Goal: Information Seeking & Learning: Learn about a topic

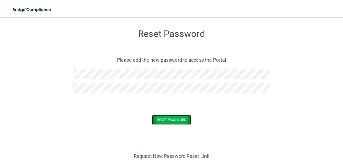
click at [164, 120] on button "Reset Password" at bounding box center [171, 120] width 39 height 10
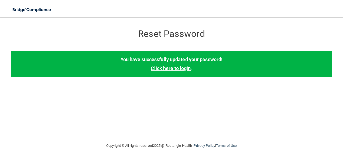
click at [185, 69] on link "Click here to login" at bounding box center [171, 68] width 40 height 6
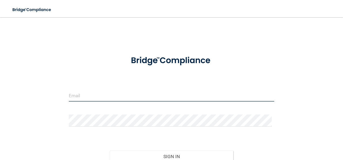
type input "[PERSON_NAME][EMAIL_ADDRESS][PERSON_NAME][DOMAIN_NAME]"
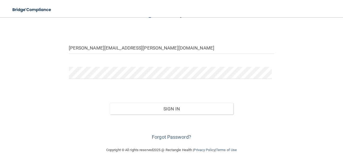
scroll to position [50, 0]
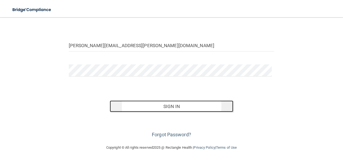
click at [186, 106] on button "Sign In" at bounding box center [171, 106] width 123 height 12
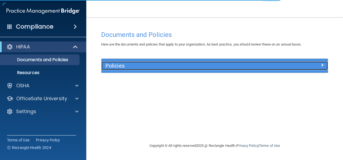
click at [228, 69] on div "Policies" at bounding box center [186, 65] width 170 height 9
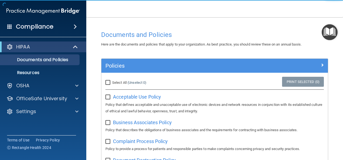
click at [107, 78] on div "Select All (Unselect 0) Unselect All" at bounding box center [138, 83] width 75 height 12
click at [108, 81] on input "Select All (Unselect 0) Unselect All" at bounding box center [108, 83] width 6 height 4
checkbox input "true"
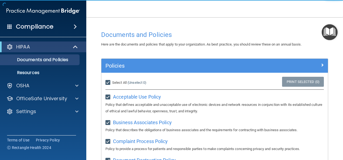
checkbox input "true"
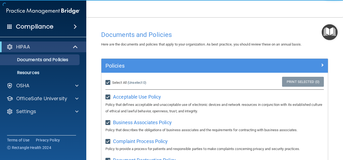
checkbox input "true"
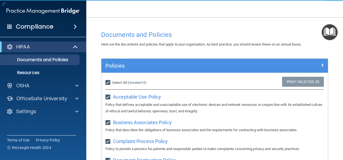
checkbox input "true"
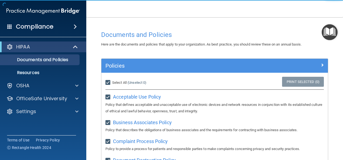
checkbox input "true"
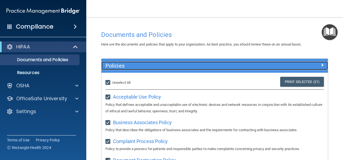
click at [320, 62] on span at bounding box center [321, 65] width 3 height 6
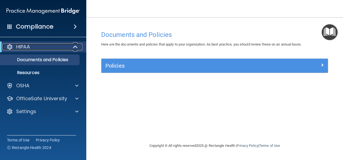
click at [67, 48] on div "HIPAA" at bounding box center [35, 47] width 67 height 6
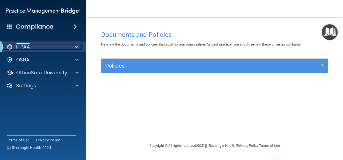
click at [67, 48] on div "HIPAA" at bounding box center [35, 47] width 67 height 6
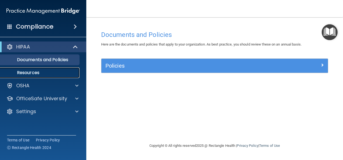
click at [40, 71] on p "Resources" at bounding box center [41, 72] width 74 height 5
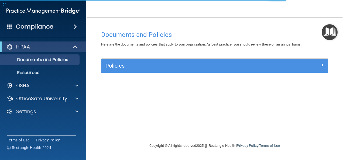
click at [77, 28] on span at bounding box center [75, 26] width 3 height 6
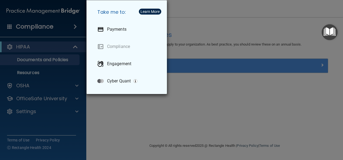
click at [39, 122] on div "Take me to: Payments Compliance Engagement Cyber Quant" at bounding box center [171, 80] width 343 height 160
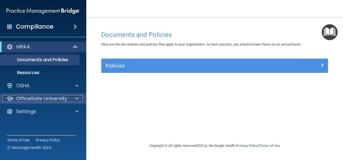
click at [42, 99] on p "OfficeSafe University" at bounding box center [41, 98] width 51 height 6
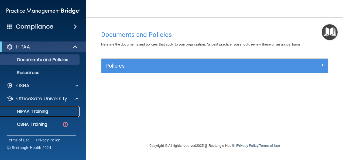
click at [43, 110] on p "HIPAA Training" at bounding box center [26, 111] width 44 height 5
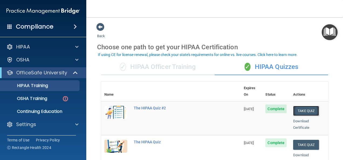
drag, startPoint x: 301, startPoint y: 103, endPoint x: 300, endPoint y: 101, distance: 2.7
click at [301, 106] on button "Take Quiz" at bounding box center [306, 111] width 26 height 10
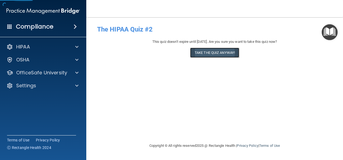
click at [216, 56] on button "Take the quiz anyway!" at bounding box center [214, 53] width 49 height 10
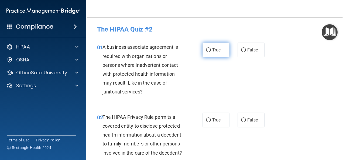
click at [205, 47] on label "True" at bounding box center [215, 50] width 27 height 15
click at [206, 48] on input "True" at bounding box center [208, 50] width 5 height 4
radio input "true"
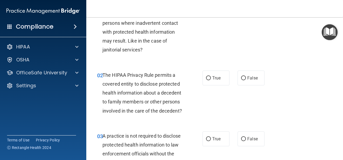
scroll to position [54, 0]
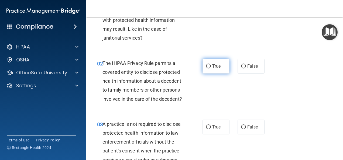
click at [203, 67] on label "True" at bounding box center [215, 66] width 27 height 15
click at [206, 67] on input "True" at bounding box center [208, 66] width 5 height 4
radio input "true"
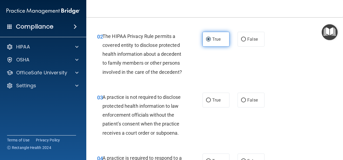
scroll to position [108, 0]
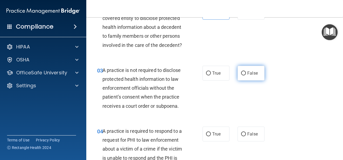
click at [241, 75] on input "False" at bounding box center [243, 73] width 5 height 4
radio input "true"
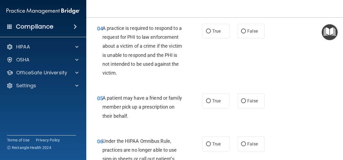
scroll to position [215, 0]
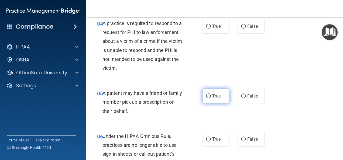
click at [207, 98] on input "True" at bounding box center [208, 96] width 5 height 4
radio input "true"
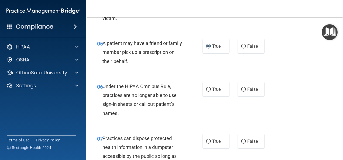
scroll to position [269, 0]
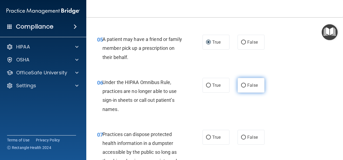
click at [255, 93] on label "False" at bounding box center [250, 85] width 27 height 15
click at [246, 88] on input "False" at bounding box center [243, 85] width 5 height 4
radio input "true"
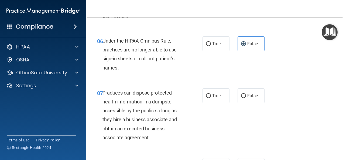
scroll to position [323, 0]
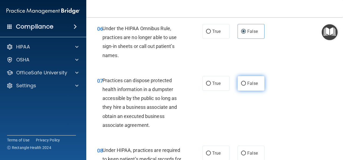
click at [239, 91] on label "False" at bounding box center [250, 83] width 27 height 15
click at [241, 86] on input "False" at bounding box center [243, 84] width 5 height 4
radio input "true"
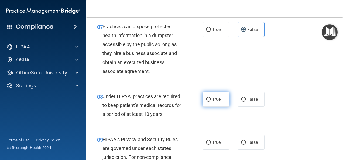
click at [212, 102] on span "True" at bounding box center [216, 99] width 8 height 5
click at [210, 102] on input "True" at bounding box center [208, 99] width 5 height 4
radio input "true"
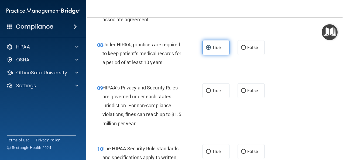
scroll to position [431, 0]
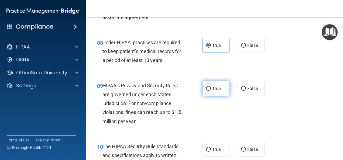
click at [212, 91] on span "True" at bounding box center [216, 88] width 8 height 5
click at [211, 91] on input "True" at bounding box center [208, 89] width 5 height 4
radio input "true"
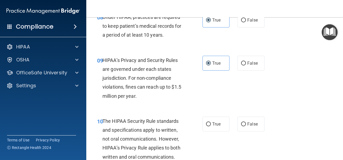
scroll to position [512, 0]
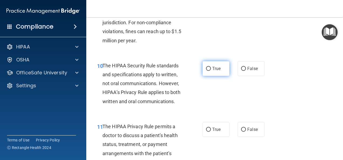
click at [212, 71] on span "True" at bounding box center [216, 68] width 8 height 5
click at [211, 71] on input "True" at bounding box center [208, 69] width 5 height 4
radio input "true"
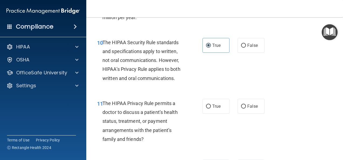
scroll to position [565, 0]
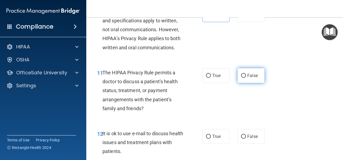
click at [241, 78] on input "False" at bounding box center [243, 76] width 5 height 4
radio input "true"
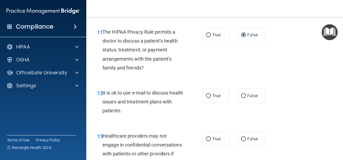
scroll to position [592, 0]
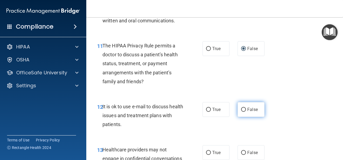
click at [240, 113] on label "False" at bounding box center [250, 109] width 27 height 15
click at [241, 112] on input "False" at bounding box center [243, 110] width 5 height 4
radio input "true"
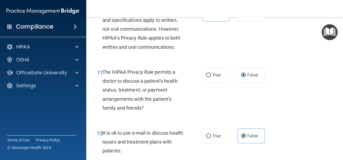
scroll to position [565, 0]
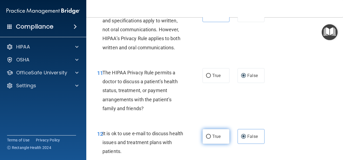
click at [213, 139] on span "True" at bounding box center [216, 136] width 8 height 5
click at [211, 139] on input "True" at bounding box center [208, 137] width 5 height 4
radio input "true"
radio input "false"
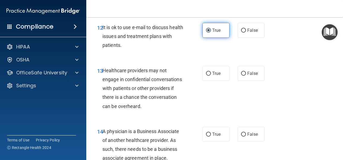
scroll to position [673, 0]
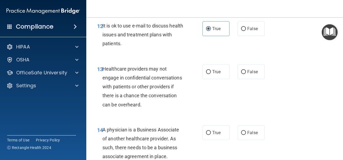
click at [210, 89] on div "13 Healthcare providers may not engage in confidential conversations with patie…" at bounding box center [214, 88] width 243 height 61
click at [210, 79] on label "True" at bounding box center [215, 71] width 27 height 15
click at [210, 74] on input "True" at bounding box center [208, 72] width 5 height 4
radio input "true"
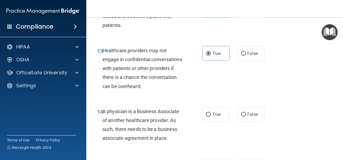
scroll to position [700, 0]
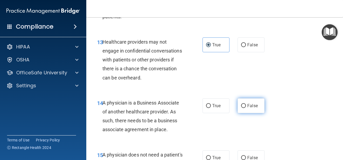
click at [242, 108] on input "False" at bounding box center [243, 106] width 5 height 4
radio input "true"
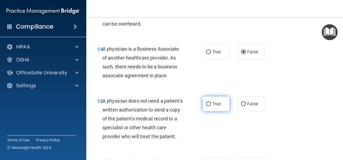
scroll to position [781, 0]
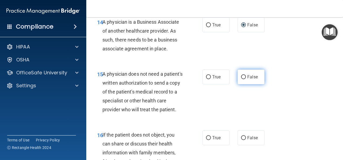
click at [244, 83] on label "False" at bounding box center [250, 76] width 27 height 15
click at [244, 79] on input "False" at bounding box center [243, 77] width 5 height 4
radio input "true"
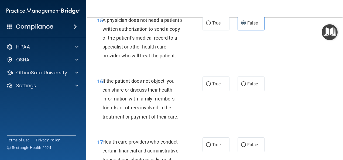
scroll to position [862, 0]
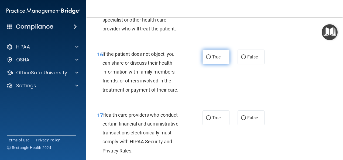
click at [215, 60] on span "True" at bounding box center [216, 56] width 8 height 5
click at [211, 59] on input "True" at bounding box center [208, 57] width 5 height 4
radio input "true"
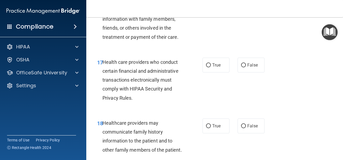
scroll to position [916, 0]
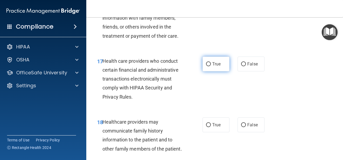
click at [206, 66] on input "True" at bounding box center [208, 64] width 5 height 4
radio input "true"
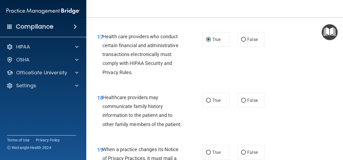
scroll to position [969, 0]
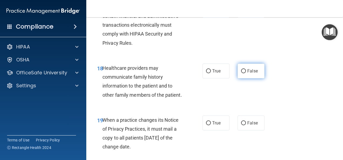
click at [252, 74] on span "False" at bounding box center [252, 70] width 11 height 5
click at [246, 73] on input "False" at bounding box center [243, 71] width 5 height 4
radio input "true"
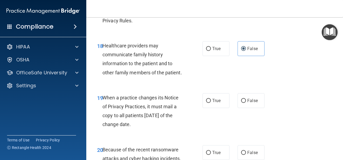
scroll to position [1023, 0]
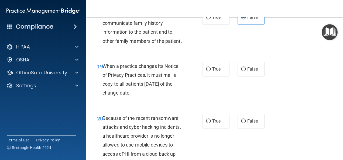
click at [232, 76] on div "True False" at bounding box center [234, 69] width 65 height 15
click at [219, 76] on label "True" at bounding box center [215, 69] width 27 height 15
click at [211, 71] on input "True" at bounding box center [208, 69] width 5 height 4
radio input "true"
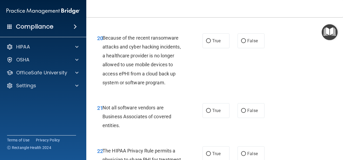
scroll to position [1104, 0]
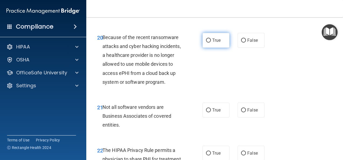
click at [219, 48] on label "True" at bounding box center [215, 40] width 27 height 15
click at [211, 43] on input "True" at bounding box center [208, 41] width 5 height 4
radio input "true"
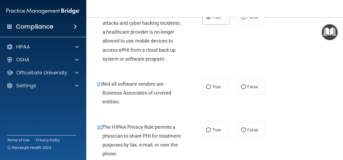
scroll to position [1158, 0]
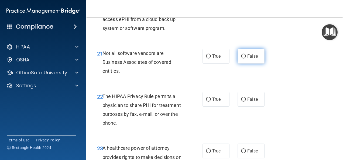
click at [241, 58] on input "False" at bounding box center [243, 56] width 5 height 4
radio input "true"
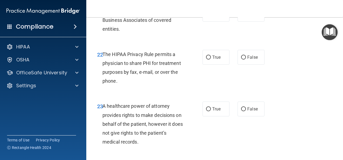
scroll to position [1185, 0]
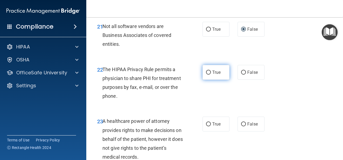
click at [226, 80] on label "True" at bounding box center [215, 72] width 27 height 15
click at [211, 75] on input "True" at bounding box center [208, 73] width 5 height 4
radio input "true"
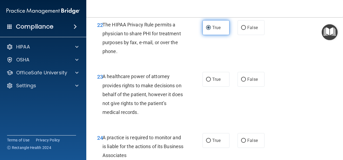
scroll to position [1239, 0]
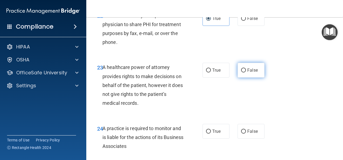
click at [241, 72] on input "False" at bounding box center [243, 70] width 5 height 4
radio input "true"
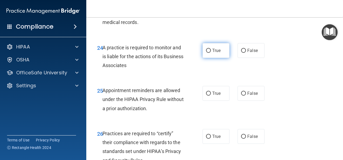
click at [219, 58] on label "True" at bounding box center [215, 50] width 27 height 15
click at [211, 53] on input "True" at bounding box center [208, 51] width 5 height 4
radio input "true"
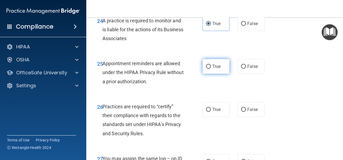
click at [221, 74] on label "True" at bounding box center [215, 66] width 27 height 15
click at [211, 69] on input "True" at bounding box center [208, 67] width 5 height 4
radio input "true"
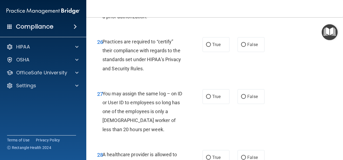
scroll to position [1400, 0]
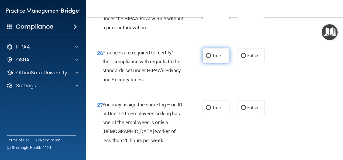
click at [211, 63] on label "True" at bounding box center [215, 55] width 27 height 15
click at [211, 58] on input "True" at bounding box center [208, 56] width 5 height 4
radio input "true"
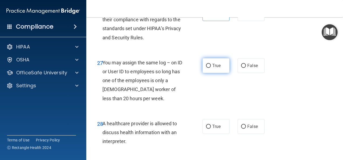
scroll to position [1454, 0]
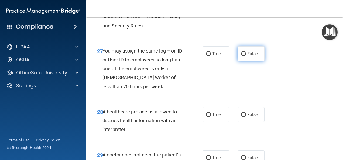
click at [241, 61] on label "False" at bounding box center [250, 53] width 27 height 15
click at [241, 56] on input "False" at bounding box center [243, 54] width 5 height 4
radio input "true"
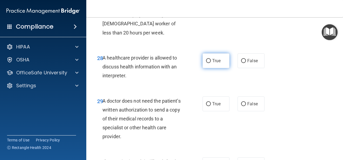
click at [221, 68] on label "True" at bounding box center [215, 60] width 27 height 15
click at [211, 63] on input "True" at bounding box center [208, 61] width 5 height 4
radio input "true"
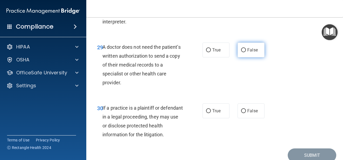
click at [243, 57] on label "False" at bounding box center [250, 50] width 27 height 15
click at [243, 52] on input "False" at bounding box center [243, 50] width 5 height 4
radio input "true"
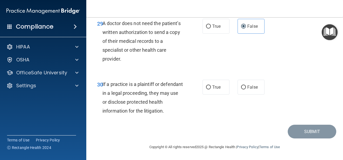
scroll to position [1612, 0]
click at [239, 89] on label "False" at bounding box center [250, 87] width 27 height 15
click at [241, 89] on input "False" at bounding box center [243, 87] width 5 height 4
radio input "true"
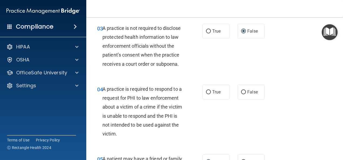
scroll to position [158, 0]
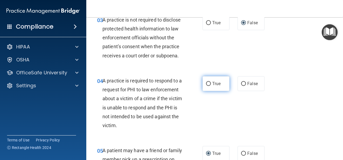
click at [223, 91] on label "True" at bounding box center [215, 83] width 27 height 15
click at [211, 86] on input "True" at bounding box center [208, 84] width 5 height 4
radio input "true"
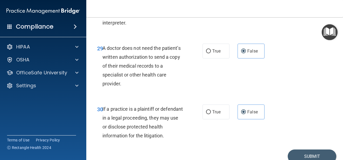
scroll to position [1612, 0]
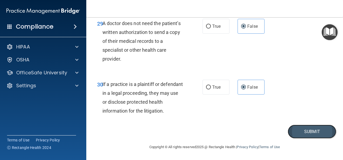
click at [295, 129] on button "Submit" at bounding box center [311, 132] width 48 height 14
click at [301, 132] on button "Submit" at bounding box center [311, 132] width 48 height 14
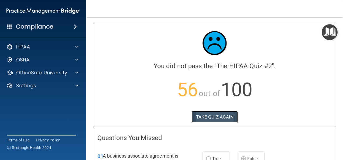
click at [211, 118] on button "TAKE QUIZ AGAIN" at bounding box center [214, 117] width 47 height 12
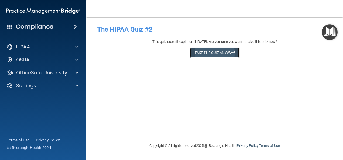
click at [228, 52] on button "Take the quiz anyway!" at bounding box center [214, 53] width 49 height 10
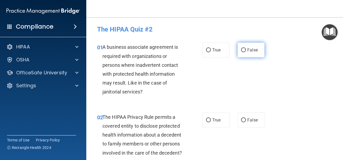
click at [247, 49] on span "False" at bounding box center [252, 49] width 11 height 5
click at [246, 49] on input "False" at bounding box center [243, 50] width 5 height 4
radio input "true"
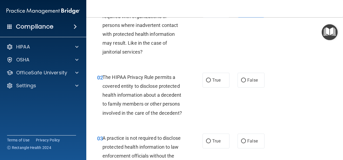
scroll to position [54, 0]
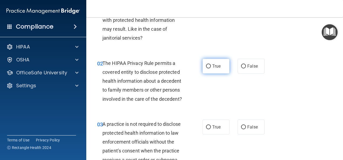
click at [224, 70] on label "True" at bounding box center [215, 66] width 27 height 15
click at [211, 68] on input "True" at bounding box center [208, 66] width 5 height 4
radio input "true"
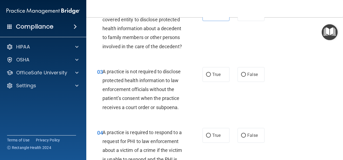
scroll to position [108, 0]
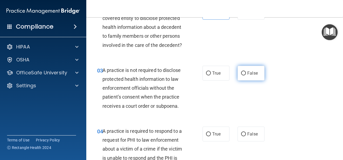
click at [241, 75] on input "False" at bounding box center [243, 73] width 5 height 4
radio input "true"
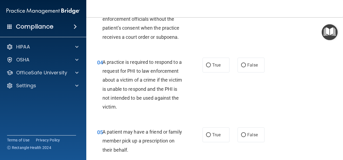
scroll to position [188, 0]
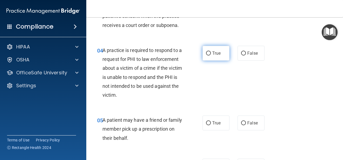
click at [216, 61] on label "True" at bounding box center [215, 53] width 27 height 15
click at [211, 55] on input "True" at bounding box center [208, 53] width 5 height 4
radio input "true"
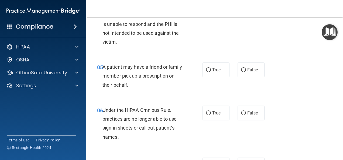
scroll to position [242, 0]
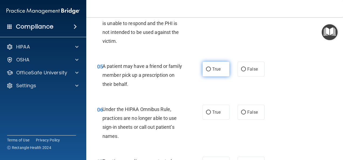
click at [216, 72] on span "True" at bounding box center [216, 69] width 8 height 5
click at [211, 71] on input "True" at bounding box center [208, 69] width 5 height 4
radio input "true"
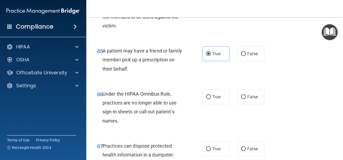
scroll to position [269, 0]
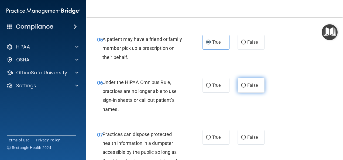
drag, startPoint x: 241, startPoint y: 89, endPoint x: 238, endPoint y: 89, distance: 3.3
click at [240, 89] on label "False" at bounding box center [250, 85] width 27 height 15
click at [241, 88] on input "False" at bounding box center [243, 85] width 5 height 4
radio input "true"
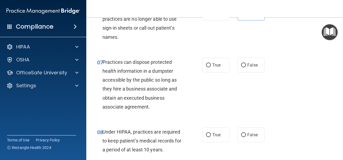
scroll to position [350, 0]
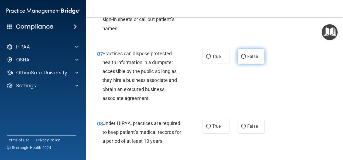
click at [254, 59] on span "False" at bounding box center [252, 56] width 11 height 5
click at [246, 59] on input "False" at bounding box center [243, 57] width 5 height 4
radio input "true"
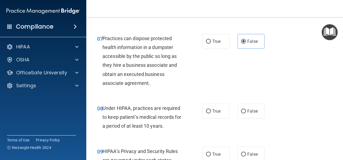
scroll to position [377, 0]
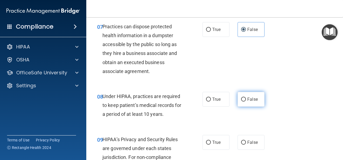
click at [244, 107] on label "False" at bounding box center [250, 99] width 27 height 15
click at [244, 102] on input "False" at bounding box center [243, 99] width 5 height 4
radio input "true"
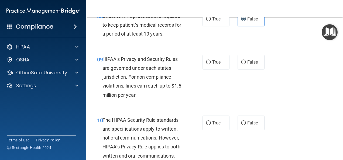
scroll to position [458, 0]
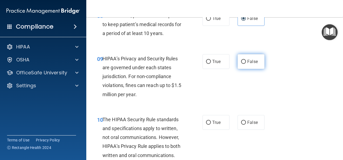
click at [261, 69] on label "False" at bounding box center [250, 61] width 27 height 15
click at [246, 64] on input "False" at bounding box center [243, 62] width 5 height 4
radio input "true"
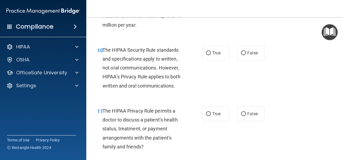
scroll to position [539, 0]
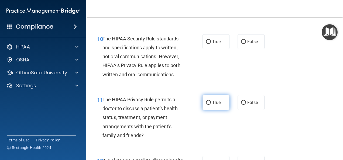
click at [213, 105] on label "True" at bounding box center [215, 102] width 27 height 15
click at [211, 105] on input "True" at bounding box center [208, 103] width 5 height 4
radio input "true"
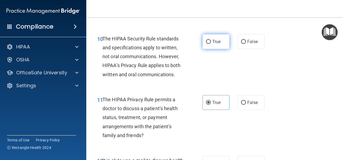
click at [207, 44] on input "True" at bounding box center [208, 42] width 5 height 4
radio input "true"
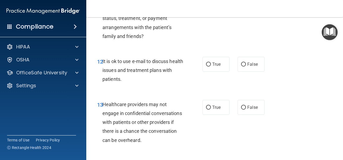
scroll to position [646, 0]
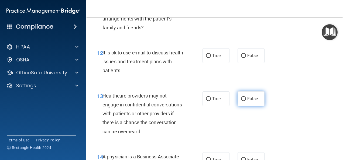
click at [247, 101] on span "False" at bounding box center [252, 98] width 11 height 5
drag, startPoint x: 245, startPoint y: 106, endPoint x: 242, endPoint y: 111, distance: 6.6
click at [242, 106] on label "False" at bounding box center [250, 98] width 27 height 15
click at [242, 101] on input "False" at bounding box center [243, 99] width 5 height 4
radio input "true"
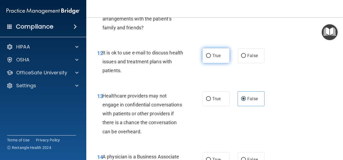
click at [213, 63] on label "True" at bounding box center [215, 55] width 27 height 15
click at [211, 58] on input "True" at bounding box center [208, 56] width 5 height 4
radio input "true"
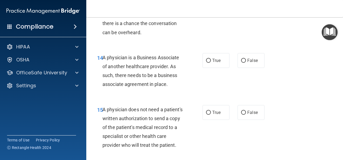
scroll to position [754, 0]
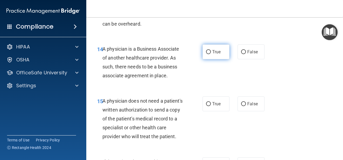
click at [206, 54] on input "True" at bounding box center [208, 52] width 5 height 4
radio input "true"
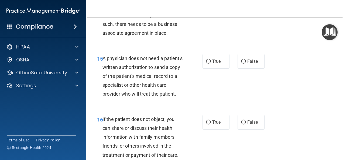
scroll to position [808, 0]
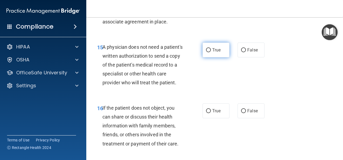
click at [207, 52] on input "True" at bounding box center [208, 50] width 5 height 4
radio input "true"
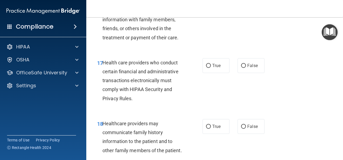
scroll to position [916, 0]
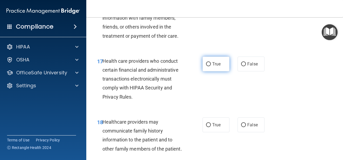
click at [214, 67] on span "True" at bounding box center [216, 63] width 8 height 5
click at [211, 66] on input "True" at bounding box center [208, 64] width 5 height 4
radio input "true"
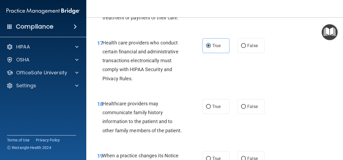
scroll to position [969, 0]
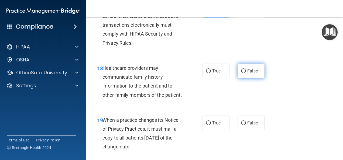
click at [247, 78] on label "False" at bounding box center [250, 71] width 27 height 15
click at [246, 73] on input "False" at bounding box center [243, 71] width 5 height 4
radio input "true"
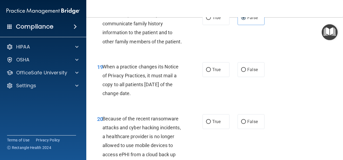
scroll to position [1050, 0]
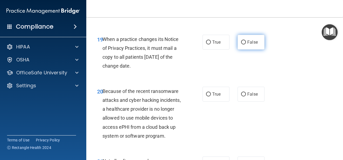
click at [248, 50] on label "False" at bounding box center [250, 42] width 27 height 15
click at [246, 44] on input "False" at bounding box center [243, 42] width 5 height 4
radio input "true"
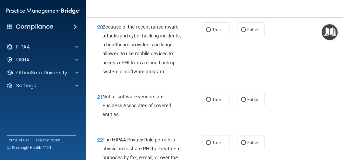
scroll to position [1131, 0]
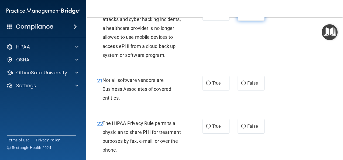
click at [242, 21] on label "False" at bounding box center [250, 13] width 27 height 15
click at [242, 16] on input "False" at bounding box center [243, 14] width 5 height 4
radio input "true"
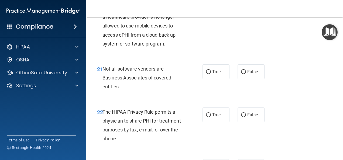
scroll to position [1158, 0]
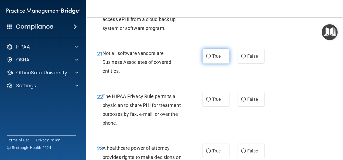
click at [212, 59] on span "True" at bounding box center [216, 56] width 8 height 5
click at [210, 58] on input "True" at bounding box center [208, 56] width 5 height 4
radio input "true"
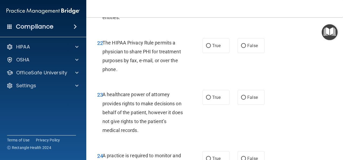
scroll to position [1212, 0]
click at [241, 48] on input "False" at bounding box center [243, 46] width 5 height 4
radio input "true"
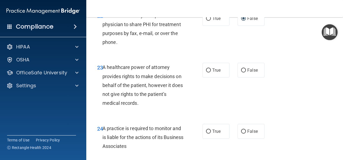
scroll to position [1266, 0]
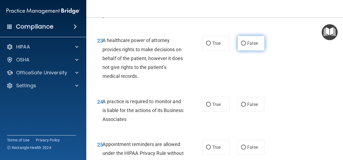
click at [247, 46] on span "False" at bounding box center [252, 43] width 11 height 5
click at [246, 46] on input "False" at bounding box center [243, 43] width 5 height 4
radio input "true"
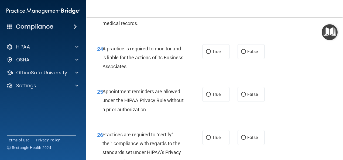
scroll to position [1319, 0]
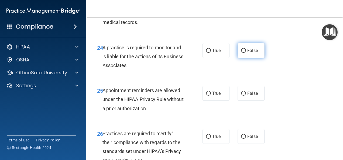
click at [249, 53] on span "False" at bounding box center [252, 50] width 11 height 5
click at [246, 53] on input "False" at bounding box center [243, 51] width 5 height 4
radio input "true"
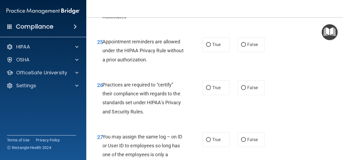
scroll to position [1373, 0]
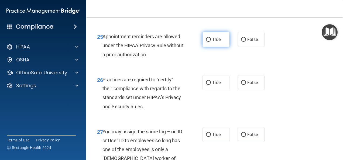
click at [210, 47] on label "True" at bounding box center [215, 39] width 27 height 15
click at [210, 42] on input "True" at bounding box center [208, 40] width 5 height 4
radio input "true"
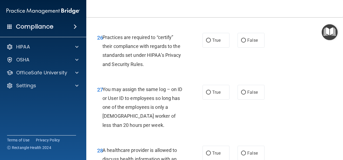
scroll to position [1427, 0]
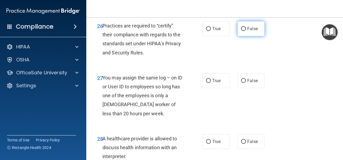
click at [241, 36] on label "False" at bounding box center [250, 28] width 27 height 15
click at [241, 31] on input "False" at bounding box center [243, 29] width 5 height 4
radio input "true"
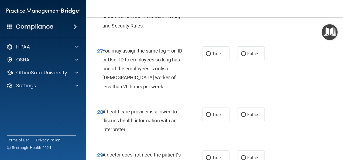
scroll to position [1481, 0]
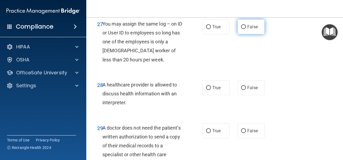
click at [250, 34] on label "False" at bounding box center [250, 26] width 27 height 15
click at [246, 29] on input "False" at bounding box center [243, 27] width 5 height 4
radio input "true"
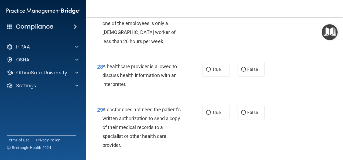
scroll to position [1508, 0]
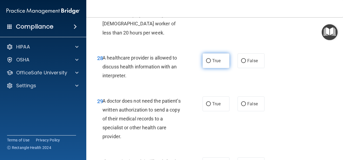
click at [218, 68] on label "True" at bounding box center [215, 60] width 27 height 15
click at [211, 63] on input "True" at bounding box center [208, 61] width 5 height 4
radio input "true"
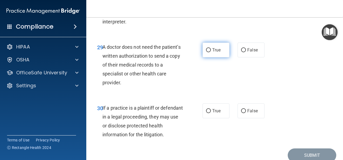
click at [216, 53] on span "True" at bounding box center [216, 49] width 8 height 5
click at [211, 52] on input "True" at bounding box center [208, 50] width 5 height 4
radio input "true"
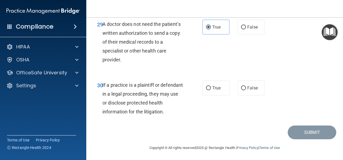
scroll to position [1612, 0]
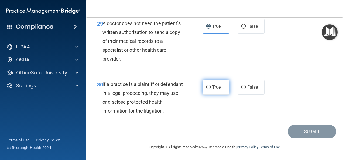
click at [212, 87] on span "True" at bounding box center [216, 87] width 8 height 5
click at [211, 87] on input "True" at bounding box center [208, 87] width 5 height 4
radio input "true"
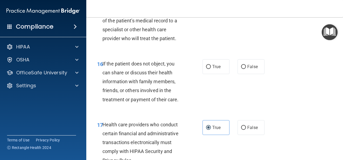
scroll to position [831, 0]
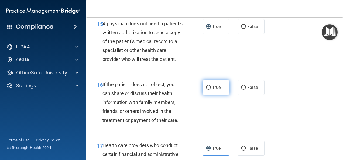
click at [218, 90] on span "True" at bounding box center [216, 87] width 8 height 5
click at [211, 90] on input "True" at bounding box center [208, 88] width 5 height 4
radio input "true"
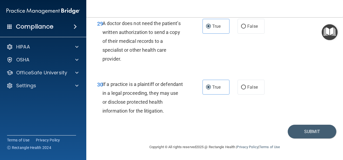
scroll to position [1612, 0]
click at [296, 123] on div "30 If a practice is a plaintiff or defendant in a legal proceeding, they may us…" at bounding box center [214, 99] width 243 height 52
click at [298, 127] on button "Submit" at bounding box center [311, 132] width 48 height 14
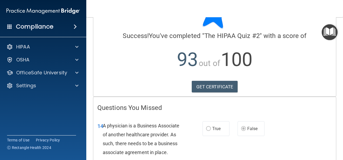
scroll to position [27, 0]
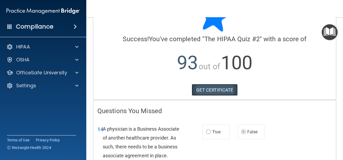
click at [220, 90] on link "GET CERTIFICATE" at bounding box center [214, 90] width 46 height 12
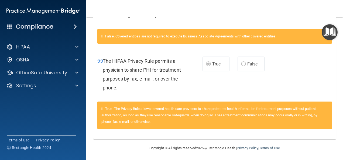
scroll to position [168, 0]
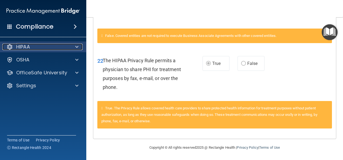
click at [58, 46] on div "HIPAA" at bounding box center [35, 47] width 67 height 6
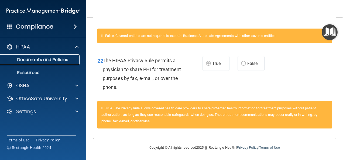
click at [63, 58] on p "Documents and Policies" at bounding box center [41, 59] width 74 height 5
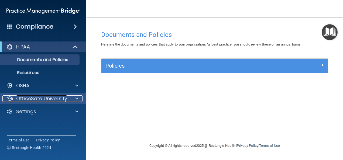
click at [60, 98] on p "OfficeSafe University" at bounding box center [41, 98] width 51 height 6
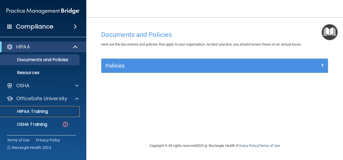
click at [58, 108] on link "HIPAA Training" at bounding box center [37, 111] width 85 height 11
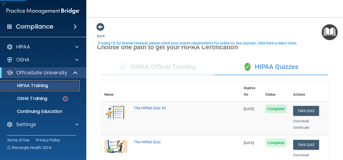
scroll to position [54, 0]
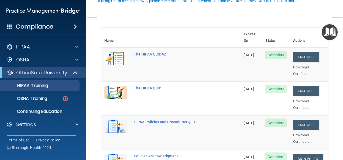
click at [145, 86] on div "The HIPAA Quiz" at bounding box center [174, 88] width 80 height 4
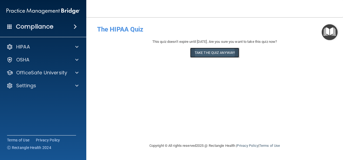
click at [218, 54] on button "Take the quiz anyway!" at bounding box center [214, 53] width 49 height 10
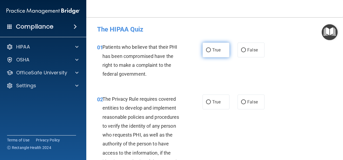
click at [214, 57] on label "True" at bounding box center [215, 50] width 27 height 15
click at [211, 52] on input "True" at bounding box center [208, 50] width 5 height 4
radio input "true"
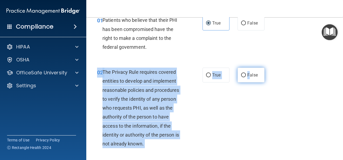
click at [248, 69] on div "02 The Privacy Rule requires covered entities to develop and implement reasonab…" at bounding box center [214, 109] width 243 height 97
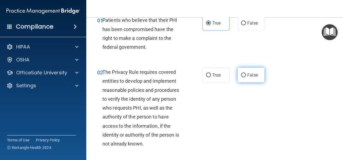
drag, startPoint x: 248, startPoint y: 69, endPoint x: 253, endPoint y: 76, distance: 9.4
click at [253, 76] on span "False" at bounding box center [252, 74] width 11 height 5
click at [246, 76] on input "False" at bounding box center [243, 75] width 5 height 4
radio input "true"
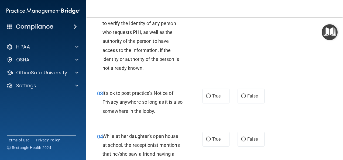
scroll to position [103, 0]
click at [207, 95] on input "True" at bounding box center [208, 96] width 5 height 4
radio input "true"
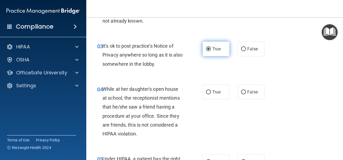
scroll to position [152, 0]
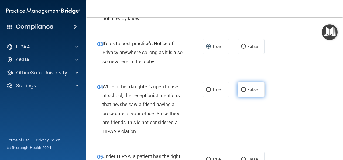
click at [248, 89] on span "False" at bounding box center [252, 89] width 11 height 5
click at [246, 89] on input "False" at bounding box center [243, 90] width 5 height 4
radio input "true"
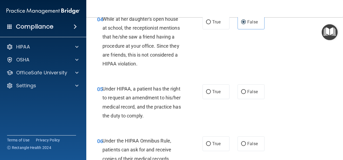
scroll to position [220, 0]
click at [214, 96] on label "True" at bounding box center [215, 91] width 27 height 15
click at [211, 94] on input "True" at bounding box center [208, 92] width 5 height 4
radio input "true"
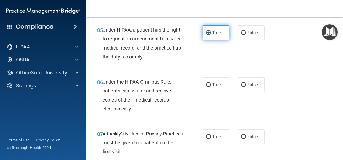
scroll to position [280, 0]
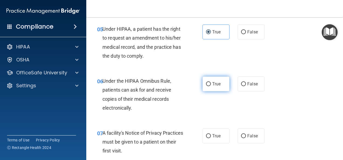
click at [213, 84] on span "True" at bounding box center [216, 83] width 8 height 5
click at [211, 84] on input "True" at bounding box center [208, 84] width 5 height 4
radio input "true"
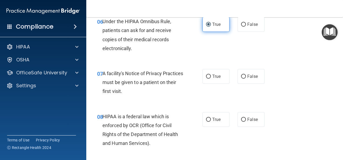
scroll to position [344, 0]
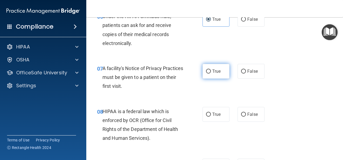
click at [207, 71] on input "True" at bounding box center [208, 71] width 5 height 4
radio input "true"
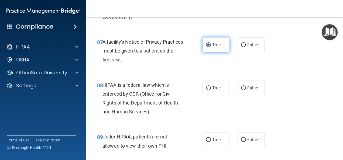
scroll to position [378, 0]
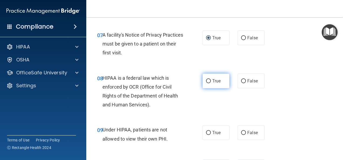
click at [208, 80] on input "True" at bounding box center [208, 81] width 5 height 4
radio input "true"
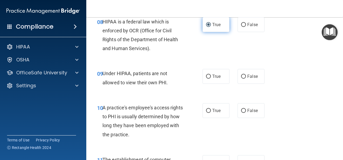
scroll to position [434, 0]
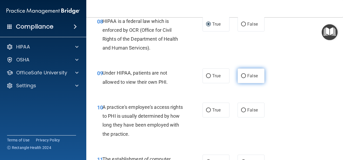
click at [249, 78] on label "False" at bounding box center [250, 75] width 27 height 15
click at [246, 78] on input "False" at bounding box center [243, 76] width 5 height 4
radio input "true"
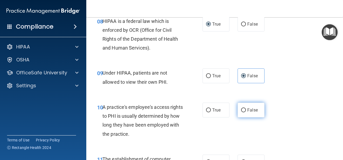
click at [259, 110] on label "False" at bounding box center [250, 110] width 27 height 15
click at [246, 110] on input "False" at bounding box center [243, 110] width 5 height 4
radio input "true"
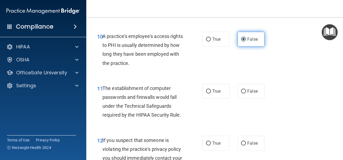
scroll to position [506, 0]
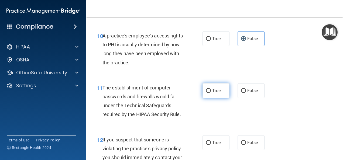
click at [219, 90] on label "True" at bounding box center [215, 90] width 27 height 15
click at [211, 90] on input "True" at bounding box center [208, 91] width 5 height 4
radio input "true"
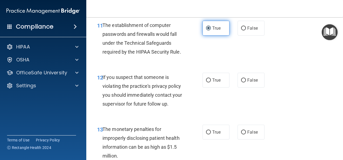
scroll to position [569, 0]
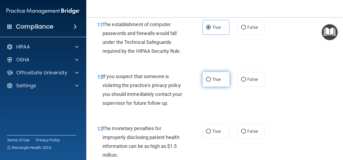
click at [216, 77] on span "True" at bounding box center [216, 79] width 8 height 5
click at [211, 78] on input "True" at bounding box center [208, 80] width 5 height 4
radio input "true"
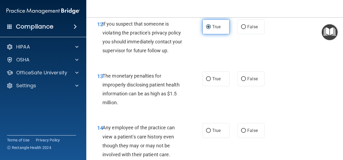
scroll to position [624, 0]
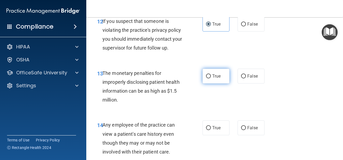
click at [216, 77] on span "True" at bounding box center [216, 76] width 8 height 5
click at [211, 77] on input "True" at bounding box center [208, 76] width 5 height 4
radio input "true"
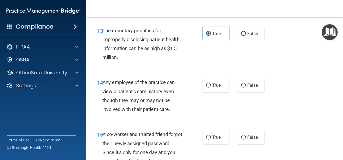
scroll to position [671, 0]
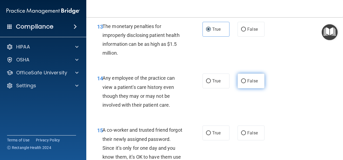
click at [256, 83] on label "False" at bounding box center [250, 81] width 27 height 15
click at [246, 83] on input "False" at bounding box center [243, 81] width 5 height 4
radio input "true"
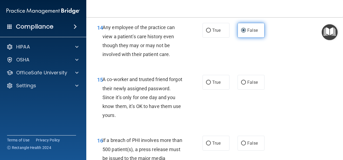
scroll to position [737, 0]
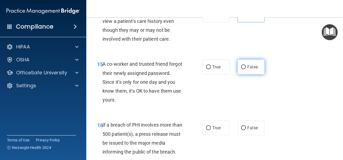
click at [241, 67] on input "False" at bounding box center [243, 67] width 5 height 4
radio input "true"
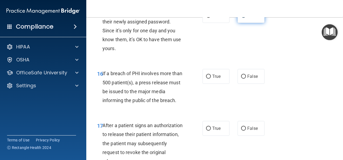
scroll to position [788, 0]
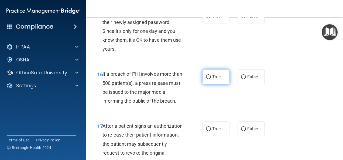
click at [216, 76] on span "True" at bounding box center [216, 76] width 8 height 5
click at [211, 76] on input "True" at bounding box center [208, 77] width 5 height 4
radio input "true"
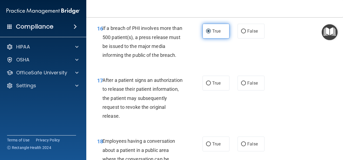
scroll to position [837, 0]
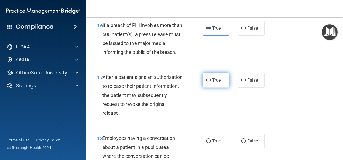
click at [208, 81] on input "True" at bounding box center [208, 80] width 5 height 4
radio input "true"
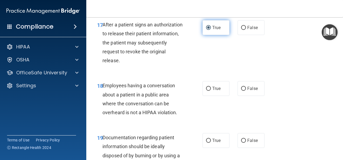
scroll to position [893, 0]
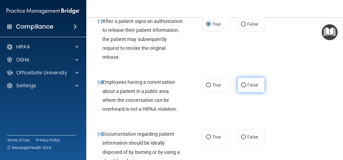
click at [249, 86] on span "False" at bounding box center [252, 84] width 11 height 5
click at [246, 86] on input "False" at bounding box center [243, 85] width 5 height 4
radio input "true"
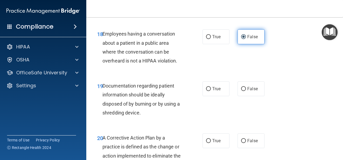
scroll to position [941, 0]
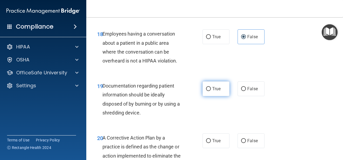
click at [213, 95] on label "True" at bounding box center [215, 88] width 27 height 15
click at [211, 91] on input "True" at bounding box center [208, 89] width 5 height 4
radio input "true"
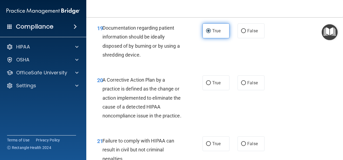
scroll to position [1000, 0]
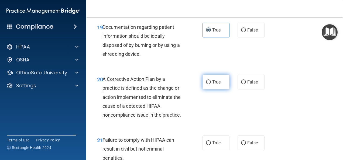
click at [207, 81] on input "True" at bounding box center [208, 82] width 5 height 4
radio input "true"
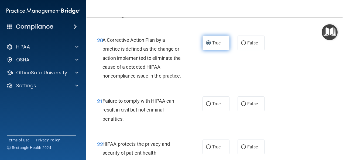
scroll to position [1061, 0]
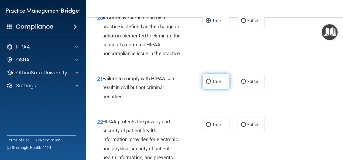
click at [206, 84] on input "True" at bounding box center [208, 82] width 5 height 4
radio input "true"
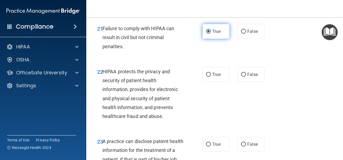
scroll to position [1112, 0]
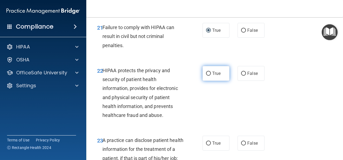
click at [208, 76] on input "True" at bounding box center [208, 74] width 5 height 4
radio input "true"
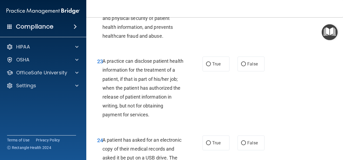
scroll to position [1191, 0]
click at [216, 67] on span "True" at bounding box center [216, 63] width 8 height 5
click at [211, 66] on input "True" at bounding box center [208, 64] width 5 height 4
radio input "true"
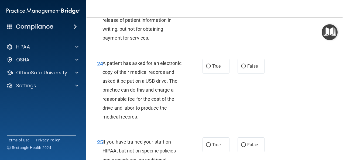
scroll to position [1268, 0]
click at [243, 69] on input "False" at bounding box center [243, 67] width 5 height 4
radio input "true"
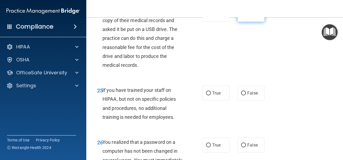
scroll to position [1335, 0]
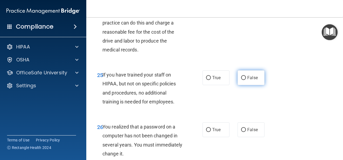
click at [245, 85] on label "False" at bounding box center [250, 77] width 27 height 15
click at [245, 80] on input "False" at bounding box center [243, 78] width 5 height 4
radio input "true"
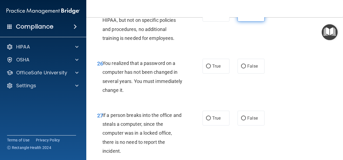
scroll to position [1401, 0]
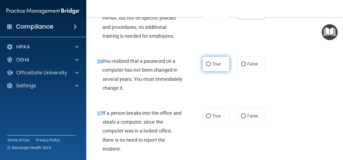
click at [217, 67] on span "True" at bounding box center [216, 63] width 8 height 5
click at [211, 66] on input "True" at bounding box center [208, 64] width 5 height 4
radio input "true"
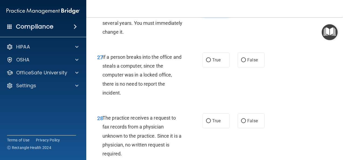
scroll to position [1458, 0]
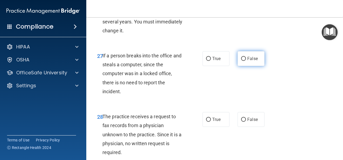
click at [253, 66] on label "False" at bounding box center [250, 58] width 27 height 15
click at [246, 61] on input "False" at bounding box center [243, 59] width 5 height 4
radio input "true"
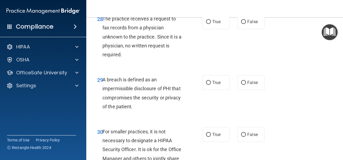
scroll to position [1556, 0]
click at [242, 24] on input "False" at bounding box center [243, 22] width 5 height 4
radio input "true"
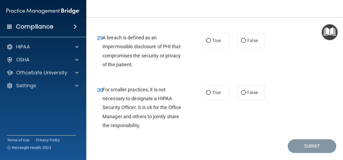
scroll to position [1598, 0]
click at [208, 43] on input "True" at bounding box center [208, 41] width 5 height 4
radio input "true"
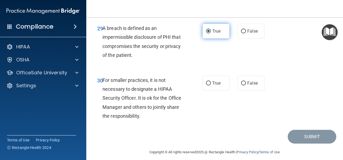
scroll to position [1614, 0]
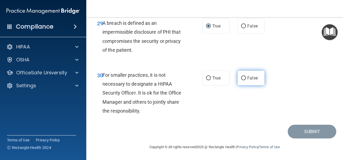
click at [243, 80] on input "False" at bounding box center [243, 78] width 5 height 4
radio input "true"
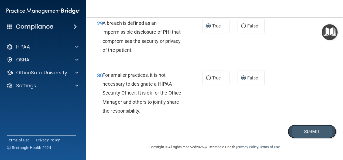
click at [299, 138] on button "Submit" at bounding box center [311, 132] width 48 height 14
click at [304, 138] on button "Submit" at bounding box center [311, 132] width 48 height 14
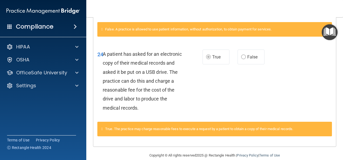
scroll to position [517, 0]
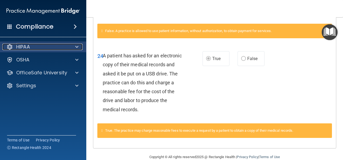
click at [43, 46] on div "HIPAA" at bounding box center [35, 47] width 67 height 6
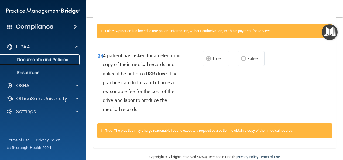
click at [64, 59] on p "Documents and Policies" at bounding box center [41, 59] width 74 height 5
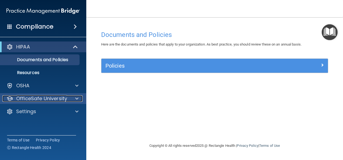
click at [50, 100] on p "OfficeSafe University" at bounding box center [41, 98] width 51 height 6
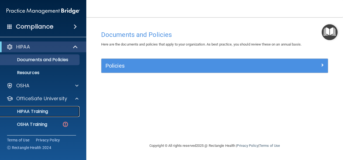
click at [55, 115] on link "HIPAA Training" at bounding box center [37, 111] width 85 height 11
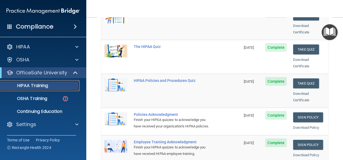
scroll to position [91, 0]
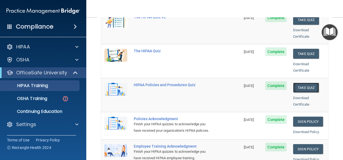
click at [304, 83] on button "Take Quiz" at bounding box center [306, 88] width 26 height 10
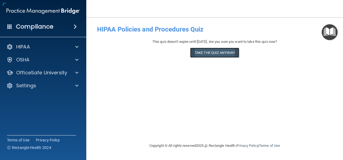
click at [218, 54] on button "Take the quiz anyway!" at bounding box center [214, 53] width 49 height 10
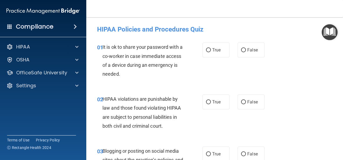
click at [331, 104] on div "02 HIPAA violations are punishable by law and those found violating HIPAA are s…" at bounding box center [214, 114] width 243 height 52
click at [256, 46] on label "False" at bounding box center [250, 50] width 27 height 15
click at [246, 48] on input "False" at bounding box center [243, 50] width 5 height 4
radio input "true"
click at [214, 98] on label "True" at bounding box center [215, 102] width 27 height 15
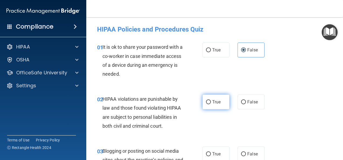
click at [211, 100] on input "True" at bounding box center [208, 102] width 5 height 4
radio input "true"
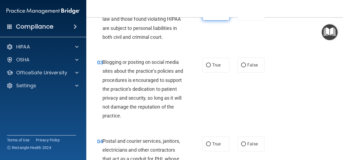
scroll to position [90, 0]
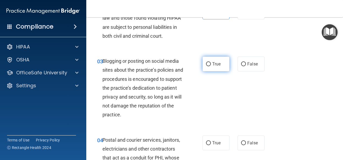
click at [217, 63] on span "True" at bounding box center [216, 63] width 8 height 5
click at [211, 63] on input "True" at bounding box center [208, 64] width 5 height 4
radio input "true"
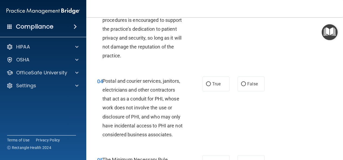
scroll to position [150, 0]
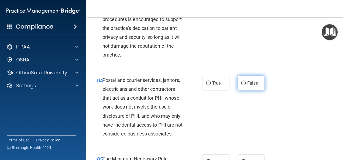
click at [256, 88] on label "False" at bounding box center [250, 83] width 27 height 15
click at [246, 85] on input "False" at bounding box center [243, 83] width 5 height 4
radio input "true"
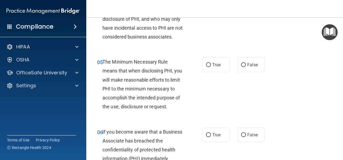
scroll to position [247, 0]
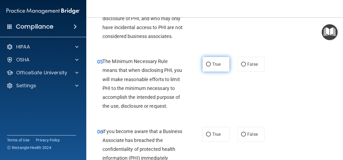
click at [206, 67] on input "True" at bounding box center [208, 64] width 5 height 4
radio input "true"
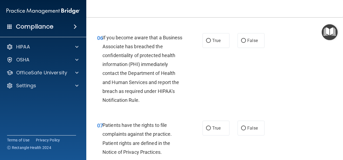
scroll to position [343, 0]
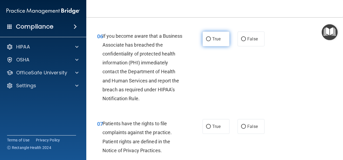
click at [207, 41] on input "True" at bounding box center [208, 39] width 5 height 4
radio input "true"
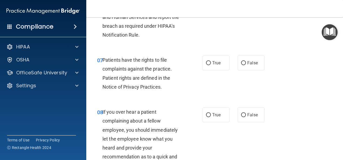
scroll to position [411, 0]
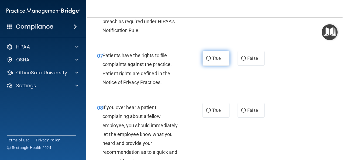
click at [206, 61] on input "True" at bounding box center [208, 59] width 5 height 4
radio input "true"
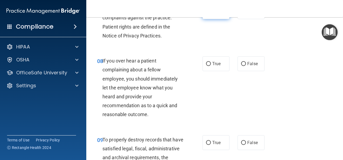
scroll to position [462, 0]
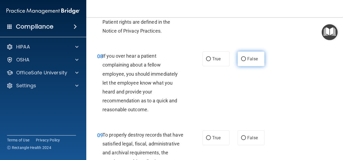
click at [251, 61] on span "False" at bounding box center [252, 58] width 11 height 5
click at [246, 61] on input "False" at bounding box center [243, 59] width 5 height 4
radio input "true"
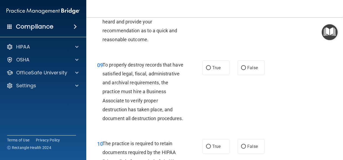
scroll to position [557, 0]
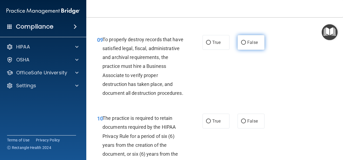
click at [242, 45] on input "False" at bounding box center [243, 43] width 5 height 4
radio input "true"
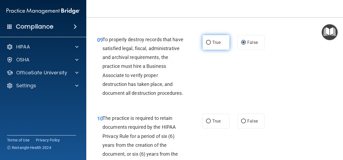
click at [208, 45] on input "True" at bounding box center [208, 43] width 5 height 4
radio input "true"
radio input "false"
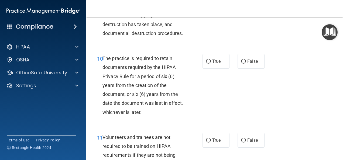
scroll to position [633, 0]
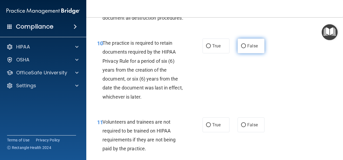
click at [243, 48] on input "False" at bounding box center [243, 46] width 5 height 4
radio input "true"
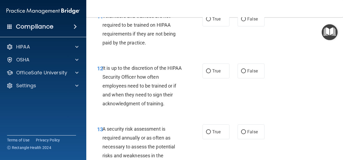
scroll to position [738, 0]
click at [251, 22] on span "False" at bounding box center [252, 19] width 11 height 5
click at [246, 22] on input "False" at bounding box center [243, 20] width 5 height 4
radio input "true"
click at [251, 74] on span "False" at bounding box center [252, 71] width 11 height 5
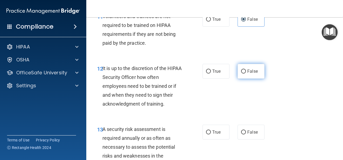
click at [246, 74] on input "False" at bounding box center [243, 71] width 5 height 4
radio input "true"
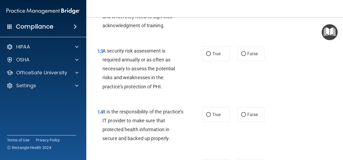
scroll to position [816, 0]
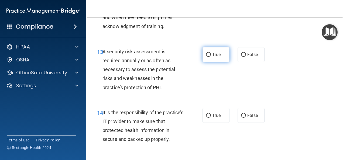
click at [208, 57] on input "True" at bounding box center [208, 55] width 5 height 4
radio input "true"
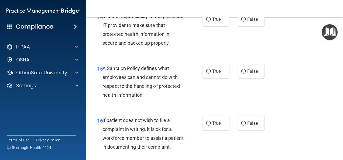
scroll to position [912, 0]
click at [216, 27] on label "True" at bounding box center [215, 19] width 27 height 15
click at [211, 22] on input "True" at bounding box center [208, 20] width 5 height 4
radio input "true"
click at [208, 74] on input "True" at bounding box center [208, 72] width 5 height 4
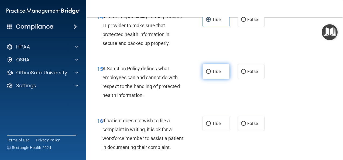
radio input "true"
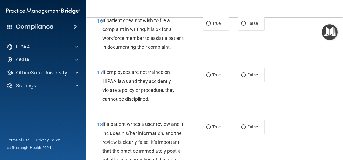
scroll to position [1012, 0]
click at [208, 26] on input "True" at bounding box center [208, 24] width 5 height 4
radio input "true"
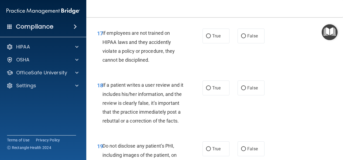
scroll to position [1051, 0]
click at [251, 39] on span "False" at bounding box center [252, 35] width 11 height 5
click at [246, 38] on input "False" at bounding box center [243, 36] width 5 height 4
radio input "true"
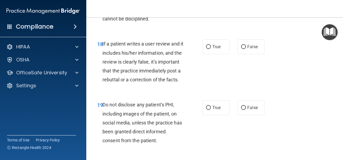
scroll to position [1092, 0]
click at [214, 49] on span "True" at bounding box center [216, 46] width 8 height 5
click at [211, 49] on input "True" at bounding box center [208, 47] width 5 height 4
radio input "true"
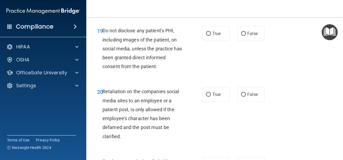
scroll to position [1167, 0]
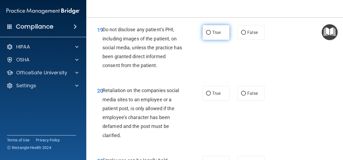
click at [208, 35] on input "True" at bounding box center [208, 33] width 5 height 4
radio input "true"
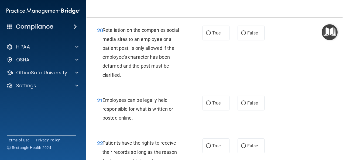
scroll to position [1228, 0]
click at [248, 40] on label "False" at bounding box center [250, 32] width 27 height 15
click at [246, 35] on input "False" at bounding box center [243, 33] width 5 height 4
radio input "true"
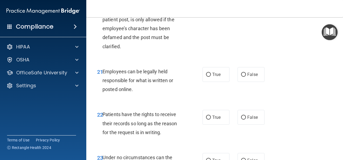
scroll to position [1265, 0]
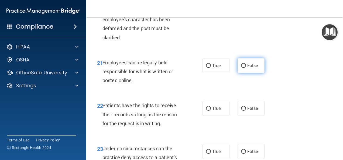
click at [241, 68] on input "False" at bounding box center [243, 66] width 5 height 4
radio input "true"
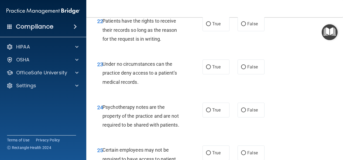
scroll to position [1350, 0]
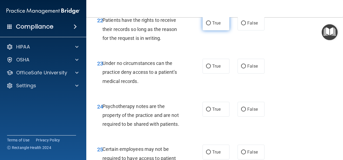
click at [208, 30] on label "True" at bounding box center [215, 23] width 27 height 15
click at [208, 25] on input "True" at bounding box center [208, 23] width 5 height 4
radio input "true"
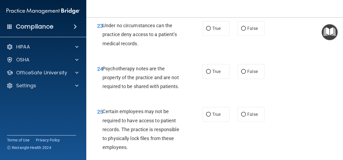
scroll to position [1388, 0]
click at [207, 36] on label "True" at bounding box center [215, 28] width 27 height 15
click at [207, 31] on input "True" at bounding box center [208, 29] width 5 height 4
radio input "true"
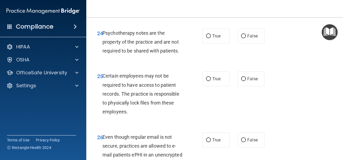
scroll to position [1425, 0]
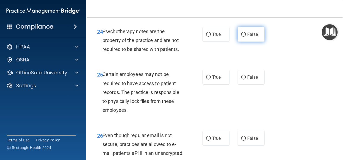
click at [242, 37] on input "False" at bounding box center [243, 35] width 5 height 4
radio input "true"
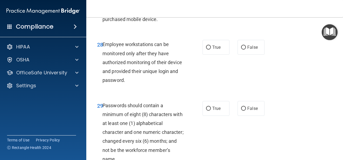
scroll to position [1629, 0]
click at [242, 6] on input "False" at bounding box center [243, 4] width 5 height 4
radio input "true"
click at [206, 49] on input "True" at bounding box center [208, 47] width 5 height 4
radio input "true"
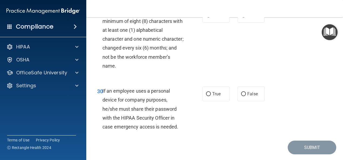
scroll to position [1721, 0]
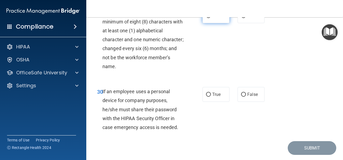
click at [207, 18] on input "True" at bounding box center [208, 16] width 5 height 4
radio input "true"
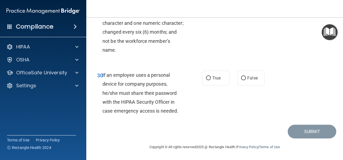
scroll to position [1790, 0]
click at [215, 80] on span "True" at bounding box center [216, 77] width 8 height 5
click at [211, 80] on input "True" at bounding box center [208, 78] width 5 height 4
radio input "true"
click at [249, 83] on label "False" at bounding box center [250, 78] width 27 height 15
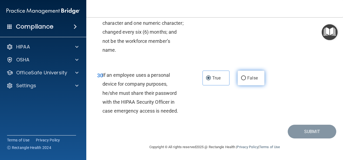
click at [246, 80] on input "False" at bounding box center [243, 78] width 5 height 4
radio input "true"
radio input "false"
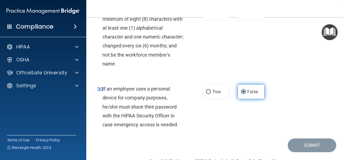
scroll to position [1723, 0]
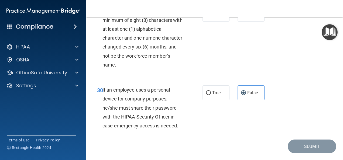
click at [284, 58] on div "29 Passwords should contain a minimum of eight (8) characters with at least one…" at bounding box center [214, 39] width 243 height 79
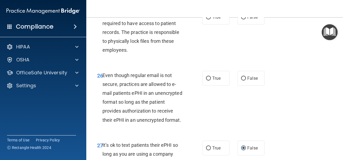
scroll to position [1507, 0]
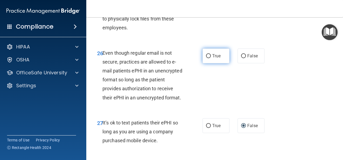
click at [221, 63] on label "True" at bounding box center [215, 55] width 27 height 15
click at [211, 58] on input "True" at bounding box center [208, 56] width 5 height 4
radio input "true"
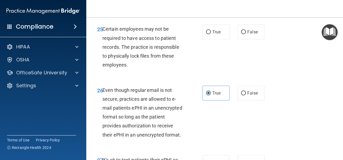
scroll to position [1468, 0]
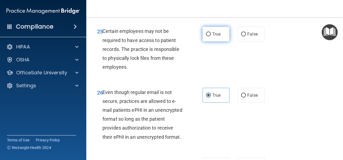
click at [222, 41] on label "True" at bounding box center [215, 34] width 27 height 15
click at [211, 36] on input "True" at bounding box center [208, 34] width 5 height 4
radio input "true"
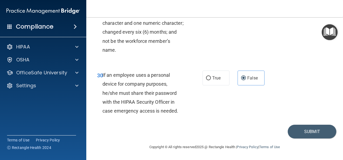
scroll to position [1791, 0]
click at [315, 134] on button "Submit" at bounding box center [311, 132] width 48 height 14
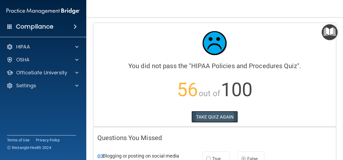
click at [224, 117] on button "TAKE QUIZ AGAIN" at bounding box center [214, 117] width 47 height 12
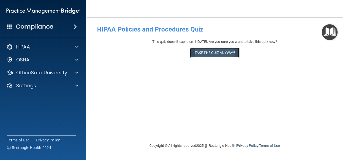
click at [222, 53] on button "Take the quiz anyway!" at bounding box center [214, 53] width 49 height 10
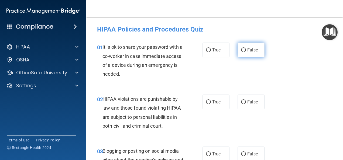
click at [242, 50] on input "False" at bounding box center [243, 50] width 5 height 4
radio input "true"
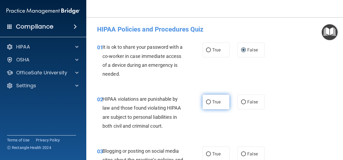
click at [215, 102] on span "True" at bounding box center [216, 101] width 8 height 5
click at [211, 102] on input "True" at bounding box center [208, 102] width 5 height 4
radio input "true"
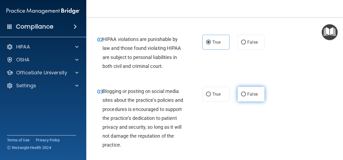
click at [242, 94] on input "False" at bounding box center [243, 94] width 5 height 4
radio input "true"
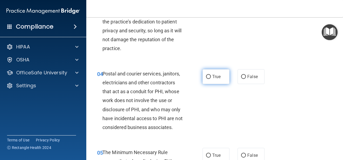
click at [206, 77] on input "True" at bounding box center [208, 77] width 5 height 4
radio input "true"
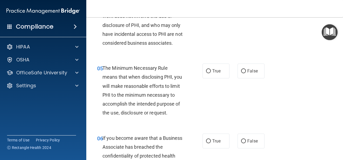
scroll to position [240, 0]
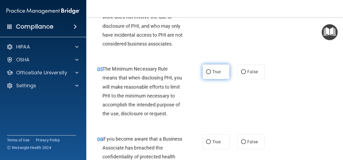
click at [206, 74] on input "True" at bounding box center [208, 72] width 5 height 4
radio input "true"
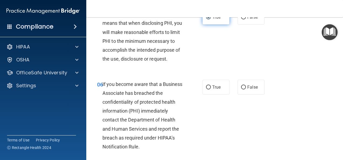
scroll to position [295, 0]
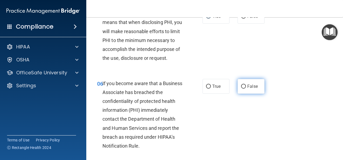
click at [250, 94] on label "False" at bounding box center [250, 86] width 27 height 15
click at [246, 89] on input "False" at bounding box center [243, 87] width 5 height 4
radio input "true"
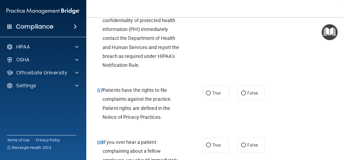
scroll to position [382, 0]
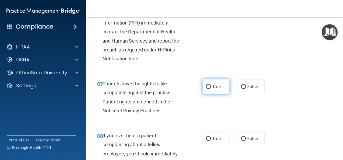
click at [213, 89] on span "True" at bounding box center [216, 86] width 8 height 5
click at [211, 89] on input "True" at bounding box center [208, 87] width 5 height 4
radio input "true"
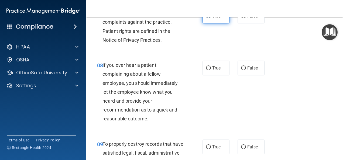
scroll to position [454, 0]
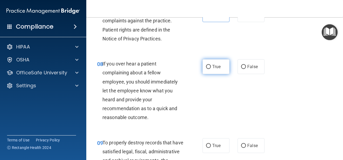
click at [206, 69] on input "True" at bounding box center [208, 67] width 5 height 4
radio input "true"
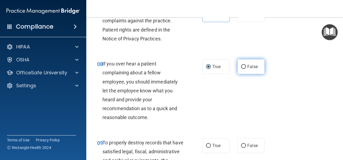
click at [242, 69] on input "False" at bounding box center [243, 67] width 5 height 4
radio input "true"
radio input "false"
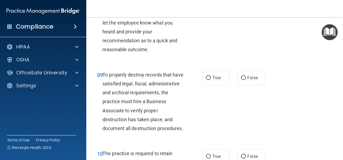
scroll to position [522, 0]
click at [247, 85] on label "False" at bounding box center [250, 77] width 27 height 15
click at [246, 80] on input "False" at bounding box center [243, 78] width 5 height 4
radio input "true"
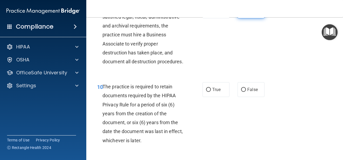
scroll to position [590, 0]
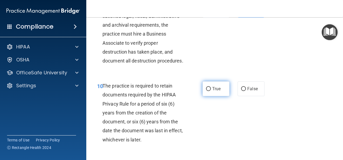
click at [207, 91] on input "True" at bounding box center [208, 89] width 5 height 4
radio input "true"
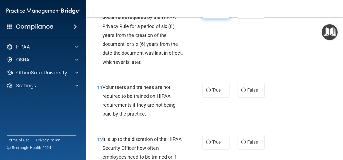
scroll to position [668, 0]
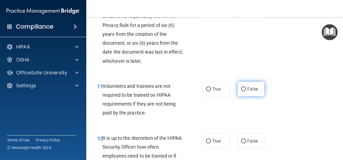
click at [248, 96] on label "False" at bounding box center [250, 89] width 27 height 15
click at [246, 91] on input "False" at bounding box center [243, 89] width 5 height 4
radio input "true"
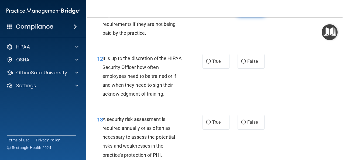
scroll to position [749, 0]
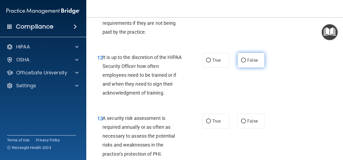
click at [242, 62] on input "False" at bounding box center [243, 60] width 5 height 4
radio input "true"
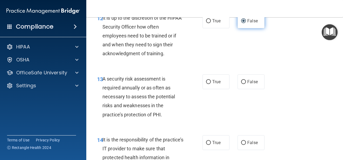
scroll to position [790, 0]
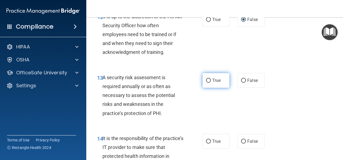
click at [208, 83] on input "True" at bounding box center [208, 81] width 5 height 4
radio input "true"
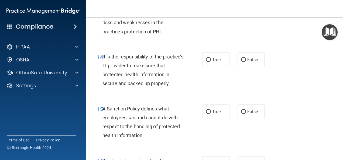
scroll to position [878, 0]
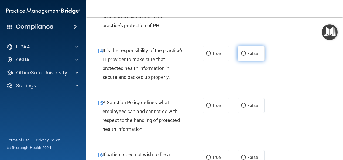
click at [251, 56] on span "False" at bounding box center [252, 53] width 11 height 5
click at [246, 56] on input "False" at bounding box center [243, 54] width 5 height 4
radio input "true"
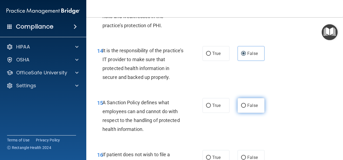
click at [250, 113] on label "False" at bounding box center [250, 105] width 27 height 15
click at [246, 108] on input "False" at bounding box center [243, 106] width 5 height 4
radio input "true"
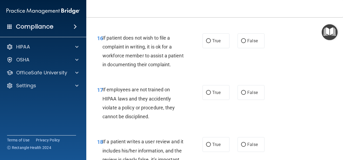
scroll to position [998, 0]
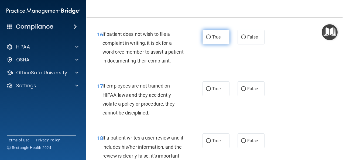
click at [214, 40] on span "True" at bounding box center [216, 36] width 8 height 5
click at [211, 39] on input "True" at bounding box center [208, 37] width 5 height 4
radio input "true"
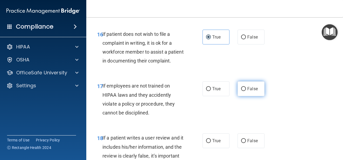
click at [249, 96] on label "False" at bounding box center [250, 88] width 27 height 15
click at [246, 91] on input "False" at bounding box center [243, 89] width 5 height 4
radio input "true"
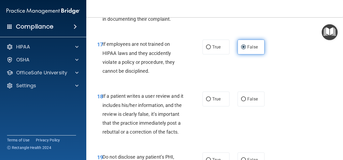
scroll to position [1060, 0]
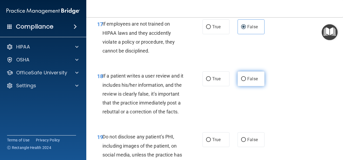
click at [250, 86] on label "False" at bounding box center [250, 78] width 27 height 15
click at [246, 81] on input "False" at bounding box center [243, 79] width 5 height 4
radio input "true"
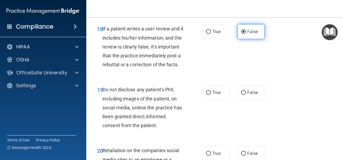
scroll to position [1125, 0]
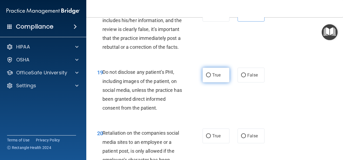
click at [207, 77] on input "True" at bounding box center [208, 75] width 5 height 4
radio input "true"
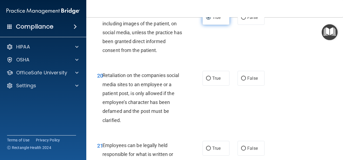
scroll to position [1183, 0]
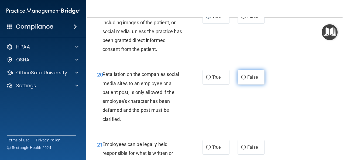
click at [248, 85] on label "False" at bounding box center [250, 77] width 27 height 15
click at [246, 79] on input "False" at bounding box center [243, 77] width 5 height 4
radio input "true"
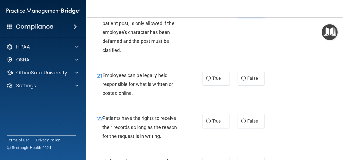
scroll to position [1253, 0]
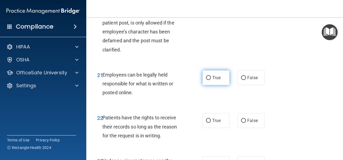
click at [207, 80] on input "True" at bounding box center [208, 78] width 5 height 4
radio input "true"
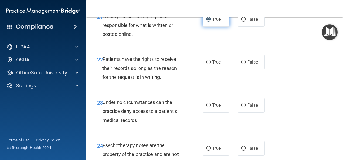
scroll to position [1311, 0]
click at [249, 64] on span "False" at bounding box center [252, 61] width 11 height 5
click at [246, 64] on input "False" at bounding box center [243, 62] width 5 height 4
radio input "true"
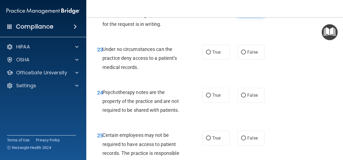
scroll to position [1367, 0]
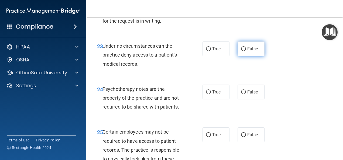
click at [257, 56] on label "False" at bounding box center [250, 48] width 27 height 15
click at [246, 51] on input "False" at bounding box center [243, 49] width 5 height 4
radio input "true"
click at [215, 99] on label "True" at bounding box center [215, 92] width 27 height 15
click at [211, 94] on input "True" at bounding box center [208, 92] width 5 height 4
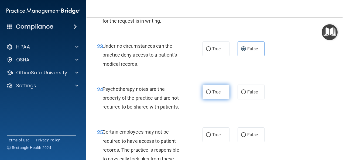
radio input "true"
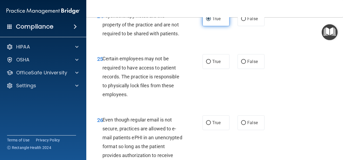
scroll to position [1453, 0]
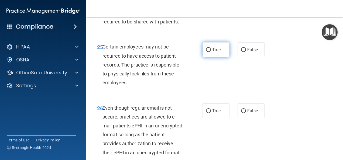
click at [216, 52] on span "True" at bounding box center [216, 49] width 8 height 5
click at [211, 52] on input "True" at bounding box center [208, 50] width 5 height 4
radio input "true"
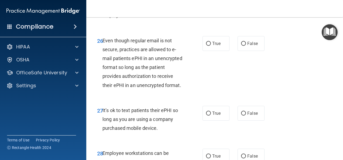
scroll to position [1520, 0]
click at [207, 46] on input "True" at bounding box center [208, 44] width 5 height 4
radio input "true"
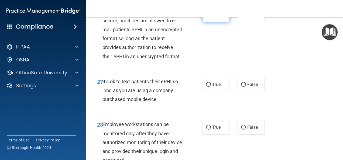
scroll to position [1572, 0]
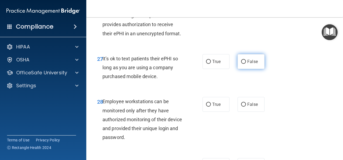
click at [243, 64] on input "False" at bounding box center [243, 62] width 5 height 4
radio input "true"
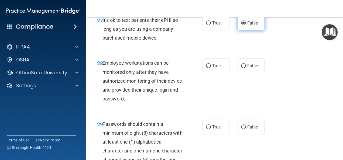
scroll to position [1615, 0]
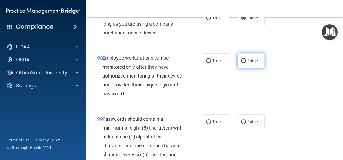
click at [243, 63] on input "False" at bounding box center [243, 61] width 5 height 4
radio input "true"
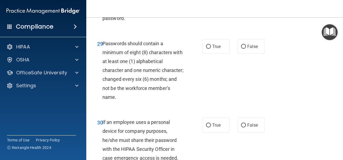
scroll to position [1691, 0]
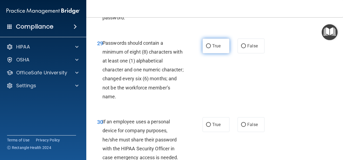
click at [216, 48] on span "True" at bounding box center [216, 45] width 8 height 5
click at [211, 48] on input "True" at bounding box center [208, 46] width 5 height 4
radio input "true"
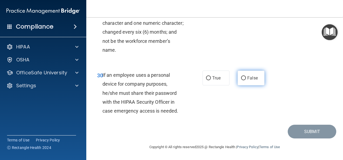
click at [249, 85] on label "False" at bounding box center [250, 78] width 27 height 15
click at [246, 80] on input "False" at bounding box center [243, 78] width 5 height 4
radio input "true"
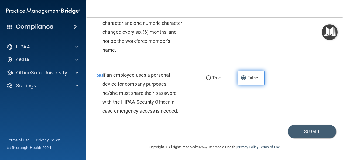
scroll to position [1791, 0]
click at [303, 133] on button "Submit" at bounding box center [311, 132] width 48 height 14
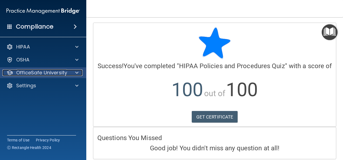
click at [39, 71] on p "OfficeSafe University" at bounding box center [41, 72] width 51 height 6
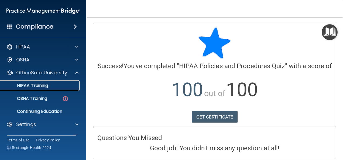
click at [46, 85] on p "HIPAA Training" at bounding box center [26, 85] width 44 height 5
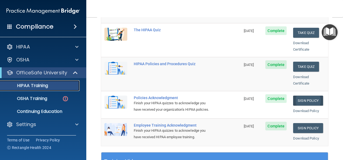
scroll to position [108, 0]
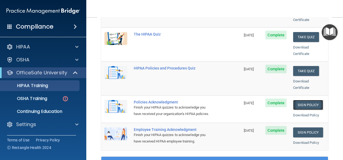
click at [297, 100] on link "Sign Policy" at bounding box center [308, 105] width 30 height 10
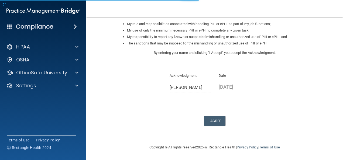
scroll to position [87, 0]
click at [219, 117] on button "I Agree" at bounding box center [215, 121] width 22 height 10
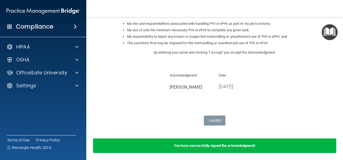
click at [331, 39] on img "Open Resource Center" at bounding box center [329, 32] width 16 height 16
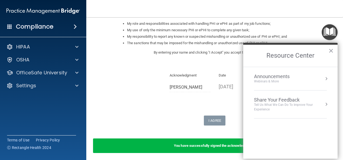
click at [234, 103] on div "Sign Your HIPAA Policies Acknowledgment I, Nicole Diaz , have been given the op…" at bounding box center [214, 31] width 197 height 190
click at [331, 49] on button "×" at bounding box center [330, 50] width 5 height 9
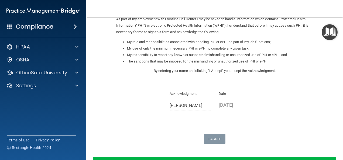
scroll to position [108, 0]
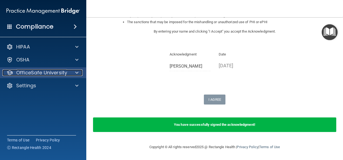
click at [41, 74] on p "OfficeSafe University" at bounding box center [41, 72] width 51 height 6
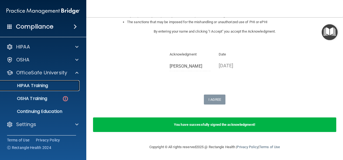
click at [58, 83] on div "HIPAA Training" at bounding box center [41, 85] width 74 height 5
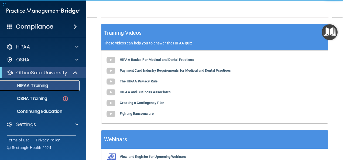
scroll to position [188, 0]
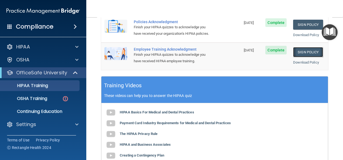
click at [297, 50] on link "Sign Policy" at bounding box center [308, 52] width 30 height 10
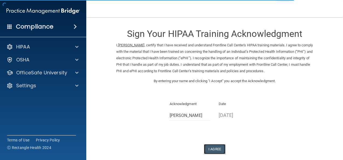
click at [217, 149] on button "I Agree" at bounding box center [215, 149] width 22 height 10
